Goal: Complete application form: Complete application form

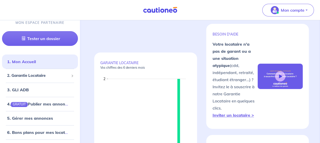
scroll to position [76, 0]
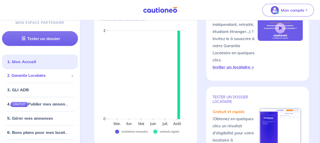
click at [44, 78] on span "2. Garantie Locataire" at bounding box center [38, 76] width 62 height 6
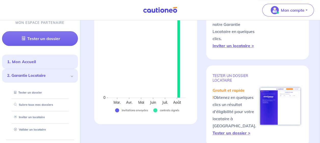
scroll to position [102, 0]
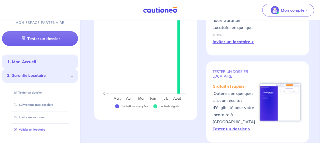
click at [33, 132] on link "Valider un locataire" at bounding box center [28, 130] width 33 height 4
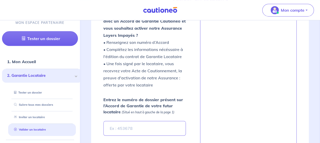
scroll to position [215, 0]
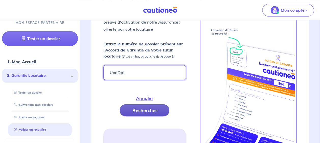
type input "UoaDpt"
click at [140, 109] on button "Rechercher" at bounding box center [145, 111] width 50 height 12
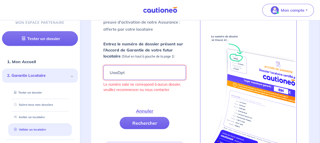
click at [107, 69] on input "UoaDpt" at bounding box center [144, 72] width 82 height 15
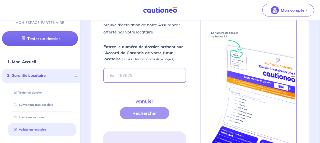
scroll to position [219, 0]
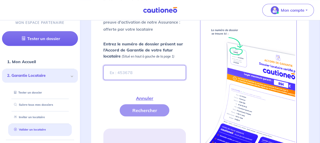
click at [142, 77] on input "Entrez le numéro de dossier présent sur l’Accord de Garantie de votre futur loc…" at bounding box center [144, 72] width 82 height 15
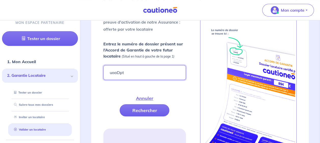
type input "uoaDpt"
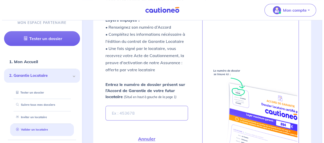
scroll to position [219, 0]
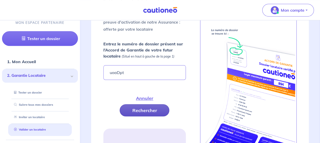
type input "uoaDpt"
click at [134, 110] on button "Rechercher" at bounding box center [145, 111] width 50 height 12
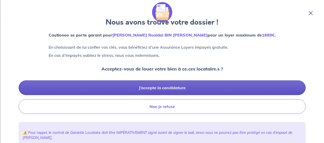
click at [158, 84] on button "J’accepte la candidature" at bounding box center [162, 88] width 287 height 15
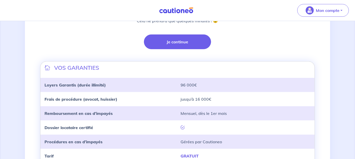
scroll to position [107, 0]
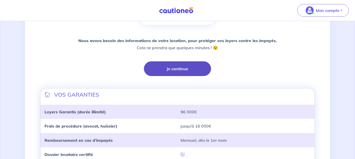
click at [191, 68] on button "Je continue" at bounding box center [177, 69] width 67 height 15
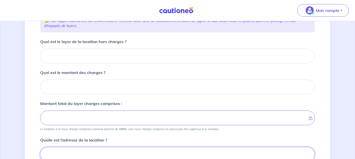
scroll to position [41, 0]
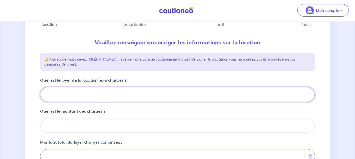
click at [84, 101] on input "Quel est le loyer de la location hors charges ?" at bounding box center [177, 95] width 275 height 15
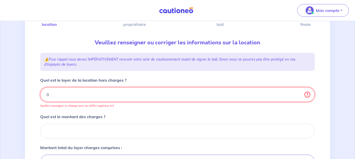
type input "0"
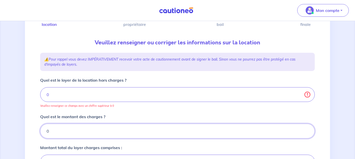
type input "0"
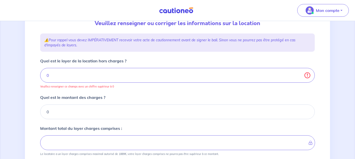
type input "0"
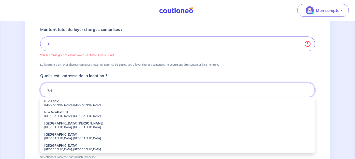
scroll to position [216, 0]
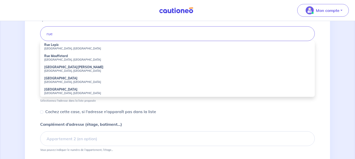
click at [63, 45] on li "Rue Lepic Paris, France" at bounding box center [177, 46] width 275 height 11
type input "Rue Lepic, Paris, France"
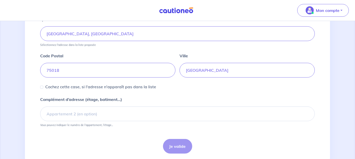
click at [167, 143] on div "Je valide" at bounding box center [177, 146] width 275 height 15
click at [40, 84] on div "Cochez cette case, si l'adresse n'apparaît pas dans la liste" at bounding box center [98, 87] width 116 height 6
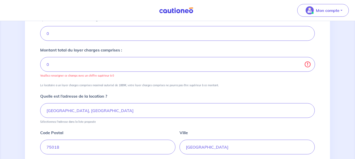
scroll to position [132, 0]
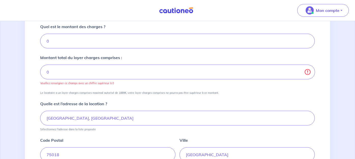
click at [27, 70] on div "1 2 3 4 Informations location Informations propriétaire Informations bail Valid…" at bounding box center [177, 75] width 305 height 347
drag, startPoint x: 27, startPoint y: 70, endPoint x: 59, endPoint y: 40, distance: 43.4
click at [59, 40] on input "0" at bounding box center [177, 41] width 275 height 15
drag, startPoint x: 59, startPoint y: 40, endPoint x: 40, endPoint y: 47, distance: 19.5
click at [40, 47] on div "0" at bounding box center [177, 41] width 275 height 15
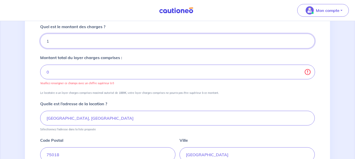
type input "12"
type input "1"
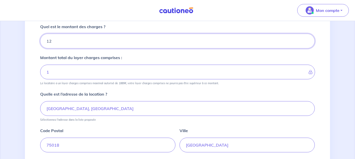
type input "120"
type input "12"
type input "1200"
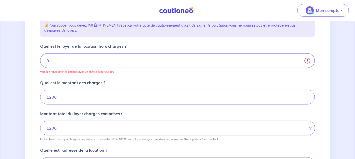
scroll to position [47, 0]
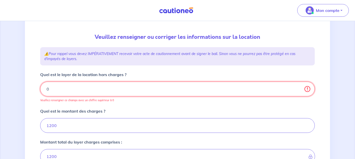
drag, startPoint x: 90, startPoint y: 87, endPoint x: 0, endPoint y: 88, distance: 90.1
click at [0, 90] on html "Mon compte Me déconnecter 1 2 3 4 Informations location Informations propriétai…" at bounding box center [177, 144] width 355 height 383
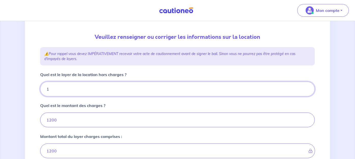
type input "12"
type input "1201"
type input "1200"
type input "1320"
type input "1200"
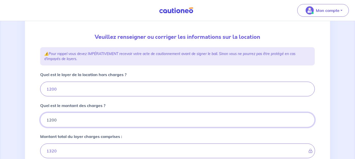
type input "2400"
type input "60"
type input "1260"
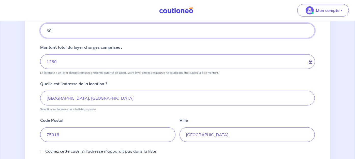
scroll to position [216, 0]
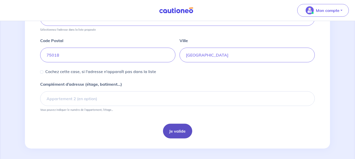
type input "60"
click at [182, 128] on button "Je valide" at bounding box center [177, 131] width 29 height 15
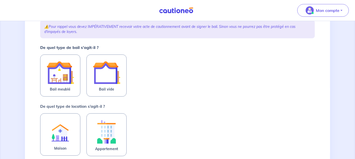
scroll to position [85, 0]
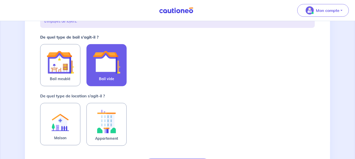
click at [100, 76] on img at bounding box center [106, 62] width 27 height 27
click at [0, 0] on input "Bail vide" at bounding box center [0, 0] width 0 height 0
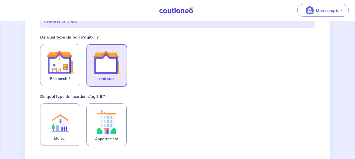
click at [83, 138] on div "Maison" at bounding box center [63, 125] width 46 height 43
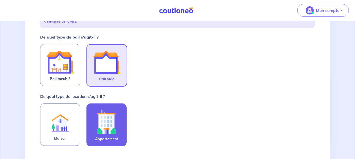
click at [109, 137] on span "Appartement" at bounding box center [106, 139] width 23 height 6
click at [0, 0] on input "Appartement" at bounding box center [0, 0] width 0 height 0
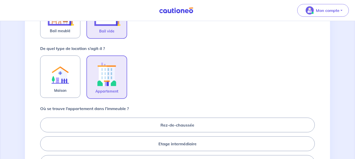
scroll to position [169, 0]
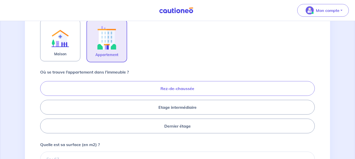
click at [179, 91] on label "Rez-de-chaussée" at bounding box center [177, 88] width 275 height 15
click at [43, 106] on input "Rez-de-chaussée" at bounding box center [41, 107] width 3 height 3
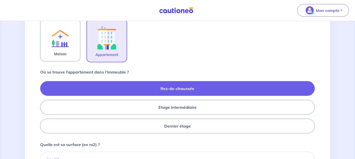
radio input "true"
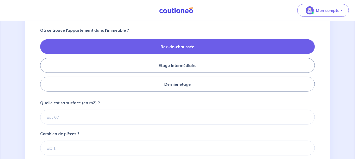
scroll to position [254, 0]
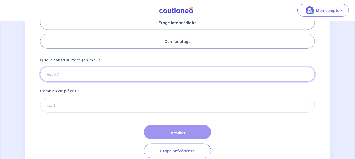
click at [121, 76] on input "Quelle est sa surface (en m2) ?" at bounding box center [177, 74] width 275 height 15
type input "62"
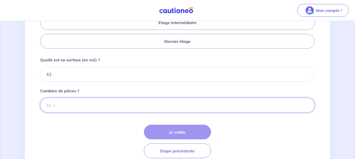
click at [106, 105] on input "Combien de pièces ?" at bounding box center [177, 105] width 275 height 15
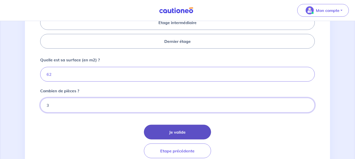
type input "3"
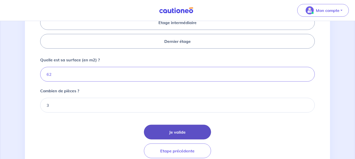
click at [168, 131] on button "Je valide" at bounding box center [177, 132] width 67 height 15
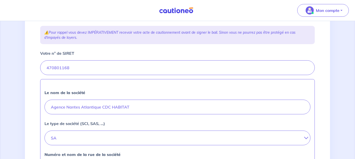
scroll to position [141, 0]
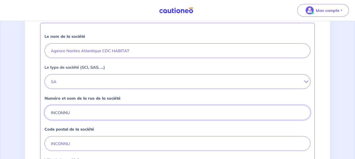
drag, startPoint x: 127, startPoint y: 109, endPoint x: 27, endPoint y: 108, distance: 100.0
click at [27, 108] on div "2 3 4 Informations location Informations propriétaire Informations bail Validat…" at bounding box center [177, 85] width 305 height 386
type input "1 boulevard"
click at [183, 132] on div "Code postal de la société INCONNU" at bounding box center [178, 138] width 266 height 25
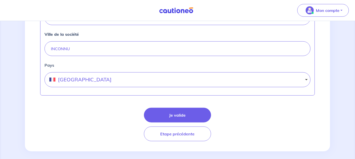
scroll to position [270, 0]
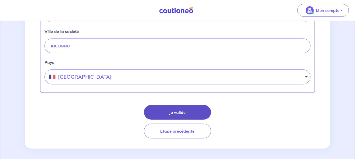
click at [196, 108] on button "Je valide" at bounding box center [177, 112] width 67 height 15
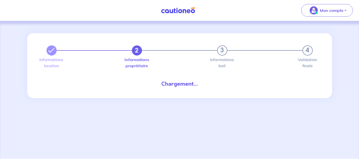
select select "FR"
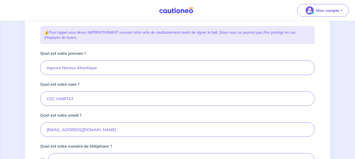
scroll to position [141, 0]
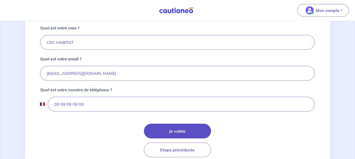
click at [174, 130] on button "Je valide" at bounding box center [177, 131] width 67 height 15
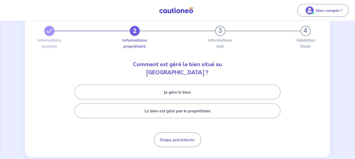
scroll to position [28, 0]
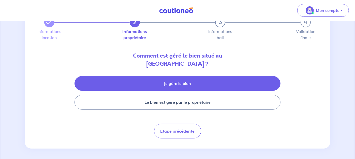
click at [157, 85] on button "Je gère le bien" at bounding box center [178, 83] width 206 height 15
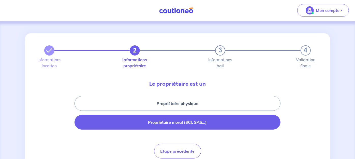
click at [163, 127] on button "Propriétaire moral (SCI, SAS...)" at bounding box center [178, 122] width 206 height 15
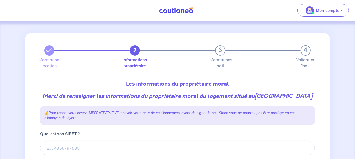
scroll to position [28, 0]
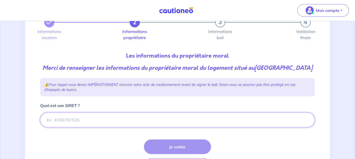
click at [95, 115] on input "Quel est son SIRET ?" at bounding box center [177, 120] width 275 height 15
drag, startPoint x: 96, startPoint y: 115, endPoint x: 78, endPoint y: 119, distance: 18.4
click at [81, 120] on input "Quel est son SIRET ?" at bounding box center [177, 120] width 275 height 15
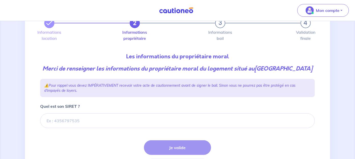
scroll to position [64, 0]
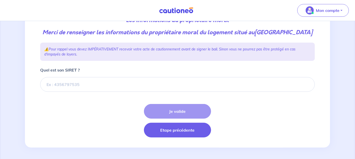
click at [185, 134] on button "Etape précédente" at bounding box center [177, 130] width 67 height 15
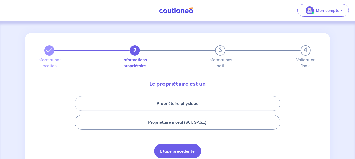
click at [178, 143] on button "Etape précédente" at bounding box center [177, 151] width 47 height 15
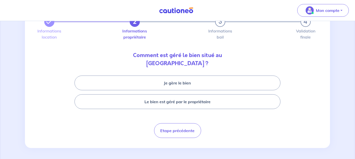
scroll to position [29, 0]
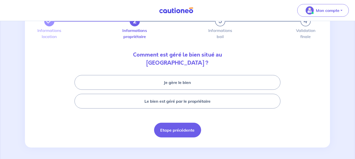
click at [182, 133] on button "Etape précédente" at bounding box center [177, 130] width 47 height 15
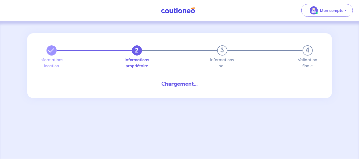
select select "FR"
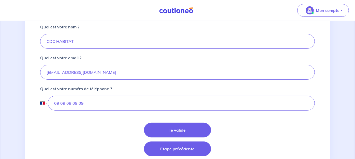
scroll to position [161, 0]
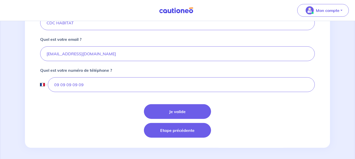
click at [158, 132] on button "Etape précédente" at bounding box center [177, 130] width 67 height 15
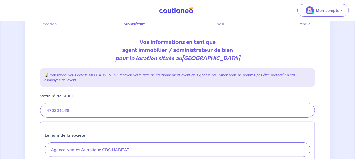
scroll to position [56, 0]
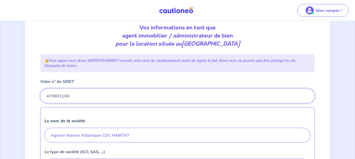
drag, startPoint x: 88, startPoint y: 97, endPoint x: 37, endPoint y: 99, distance: 50.7
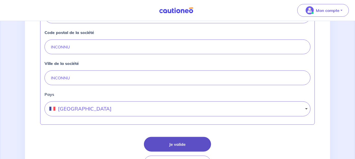
scroll to position [270, 0]
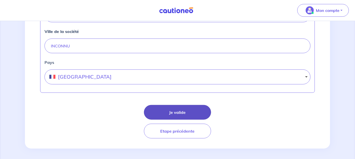
click at [194, 110] on button "Je valide" at bounding box center [177, 112] width 67 height 15
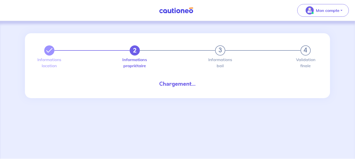
select select "FR"
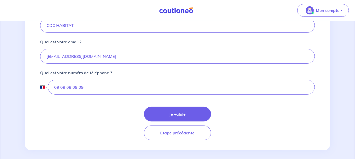
scroll to position [161, 0]
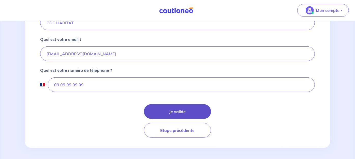
click at [171, 111] on button "Je valide" at bounding box center [177, 112] width 67 height 15
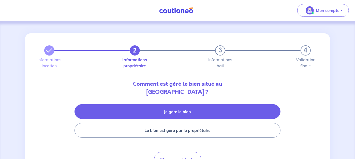
click at [206, 114] on button "Je gère le bien" at bounding box center [178, 112] width 206 height 15
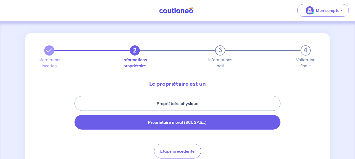
click at [202, 121] on button "Propriétaire moral (SCI, SAS...)" at bounding box center [178, 122] width 206 height 15
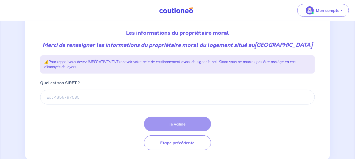
scroll to position [56, 0]
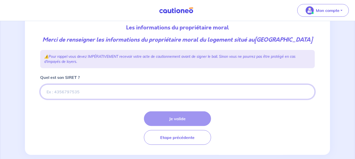
click at [100, 85] on input "Quel est son SIRET ?" at bounding box center [177, 92] width 275 height 15
paste input "470801168"
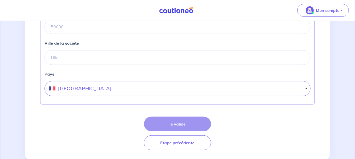
scroll to position [266, 0]
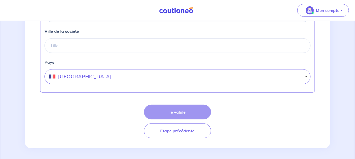
type input "470801168"
click at [168, 110] on div "Je valide Etape précédente" at bounding box center [177, 122] width 275 height 34
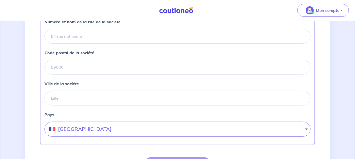
scroll to position [182, 0]
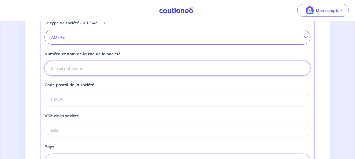
click at [78, 69] on input "Numéro et nom de la rue de la société" at bounding box center [178, 68] width 266 height 15
type input "boul"
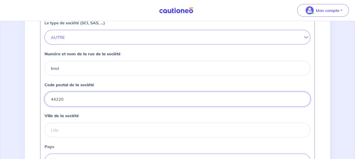
type input "44220"
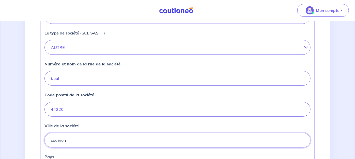
scroll to position [153, 0]
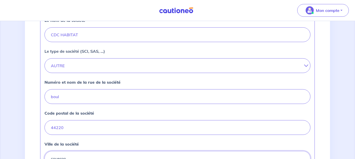
type input "coueron"
drag, startPoint x: 72, startPoint y: 67, endPoint x: 55, endPoint y: 66, distance: 16.6
click at [55, 66] on button "AUTRE" at bounding box center [178, 66] width 266 height 15
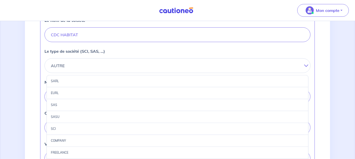
click at [54, 105] on div "SAS" at bounding box center [178, 105] width 262 height 12
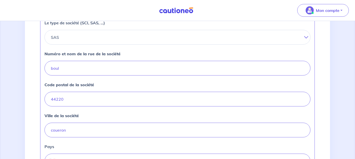
scroll to position [125, 0]
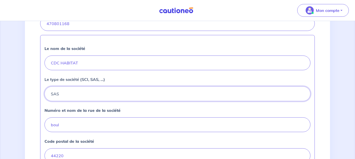
click at [68, 96] on button "SAS" at bounding box center [178, 94] width 266 height 15
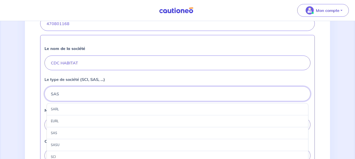
click at [69, 94] on button "SAS" at bounding box center [178, 94] width 266 height 15
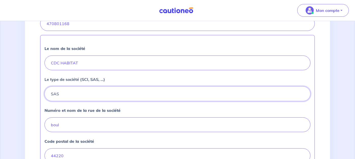
click at [69, 94] on button "SAS" at bounding box center [178, 94] width 266 height 15
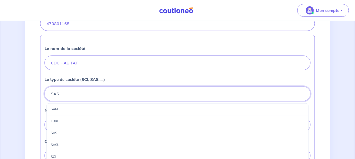
click at [69, 94] on button "SAS" at bounding box center [178, 94] width 266 height 15
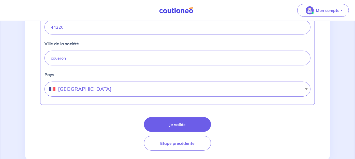
scroll to position [266, 0]
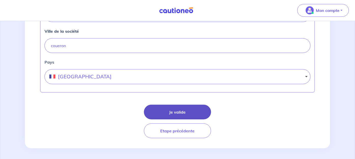
click at [159, 108] on button "Je valide" at bounding box center [177, 112] width 67 height 15
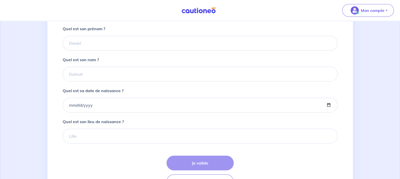
scroll to position [74, 0]
